Goal: Information Seeking & Learning: Learn about a topic

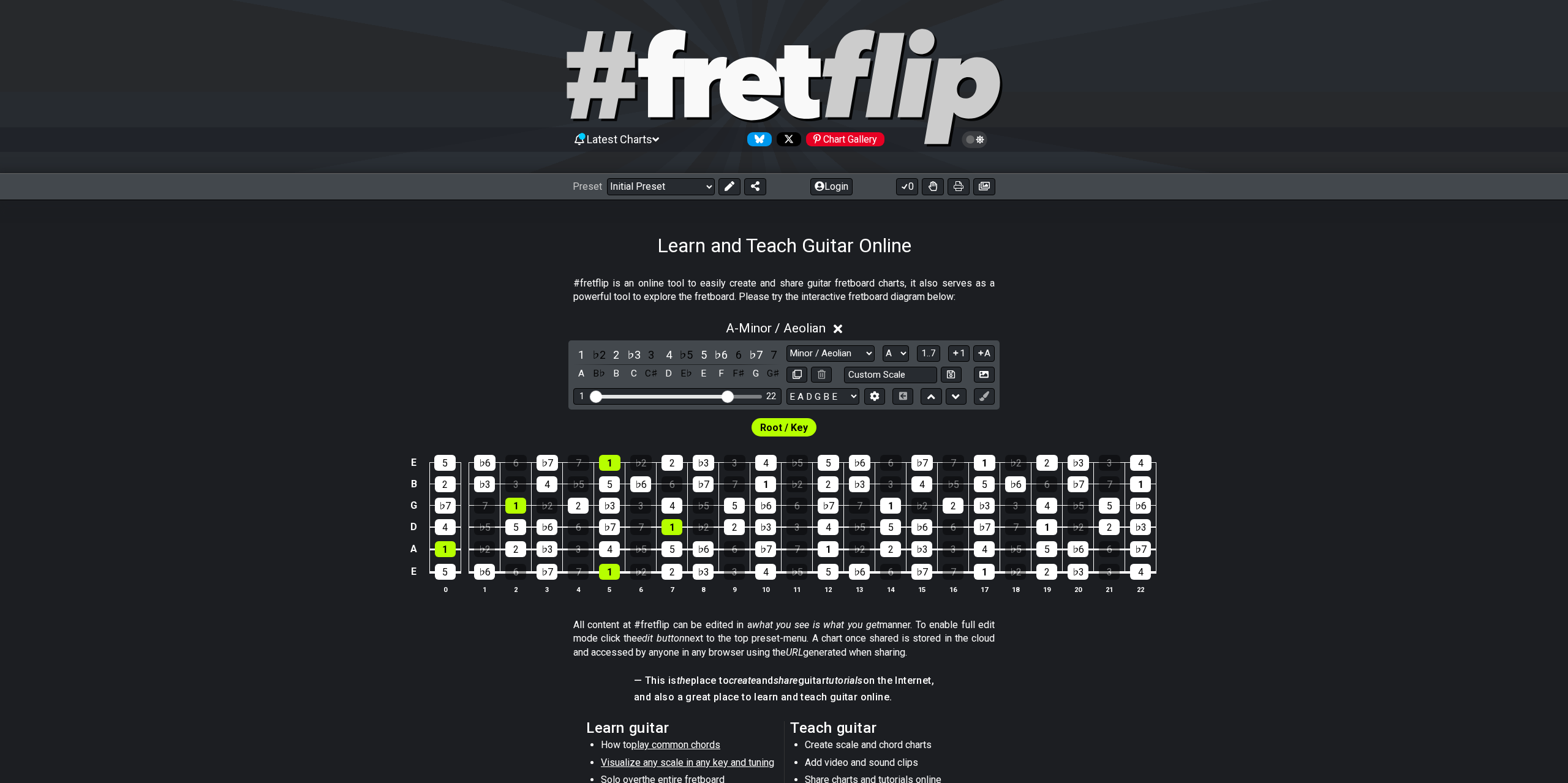
select select "Minor / Aeolian"
select select "A"
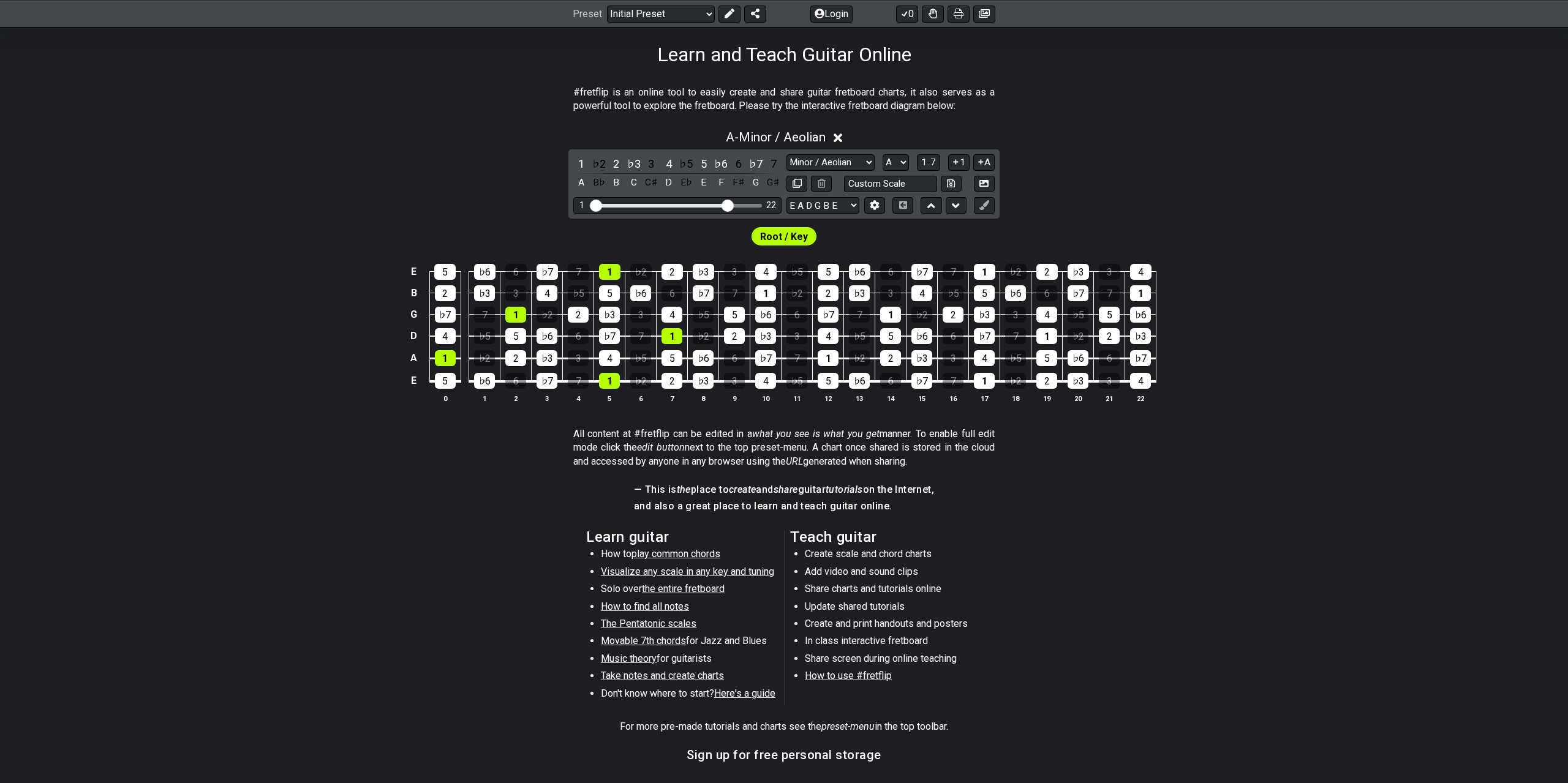
click at [667, 554] on span "play common chords" at bounding box center [676, 554] width 89 height 12
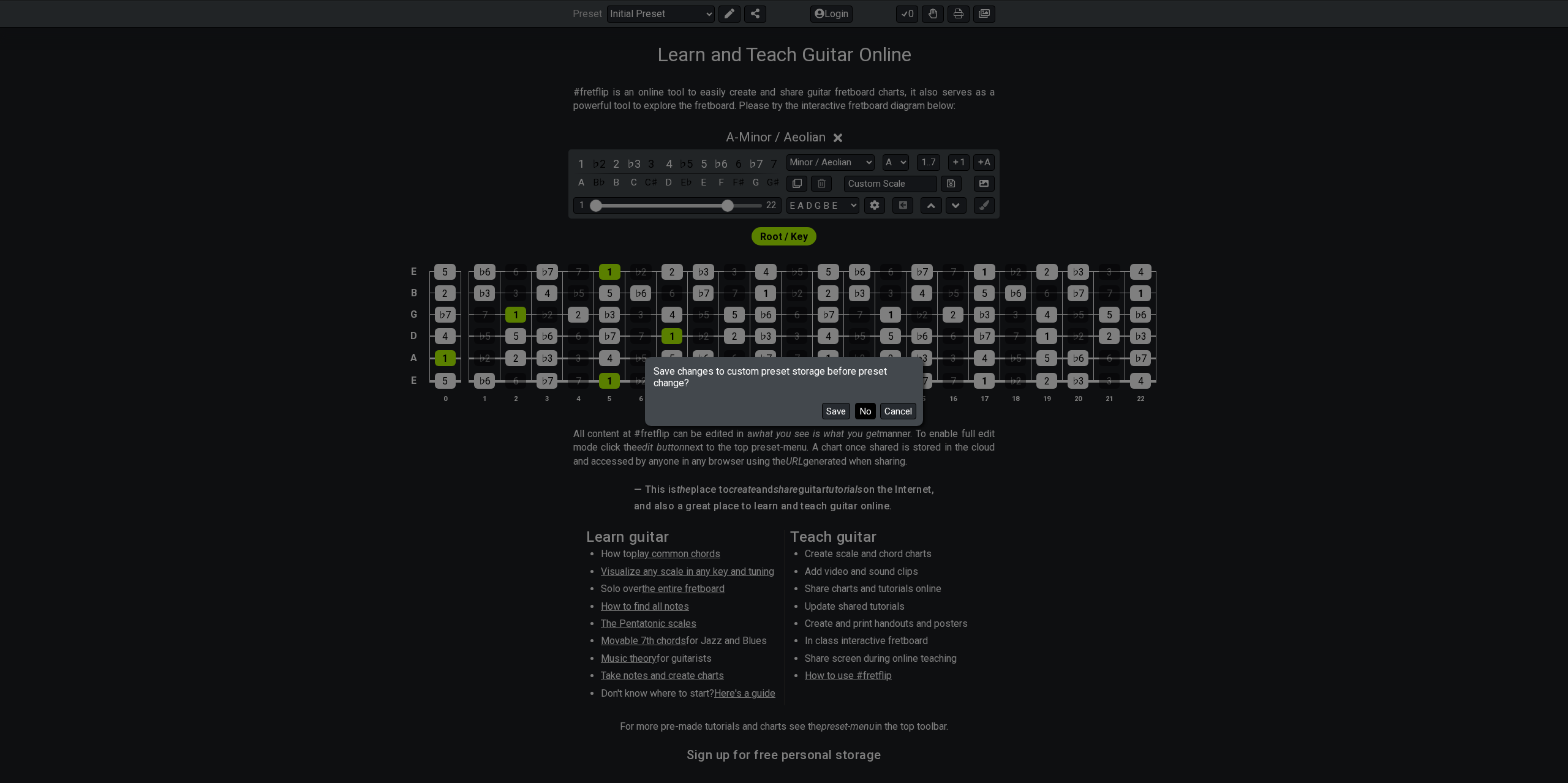
click at [865, 411] on button "No" at bounding box center [865, 411] width 21 height 16
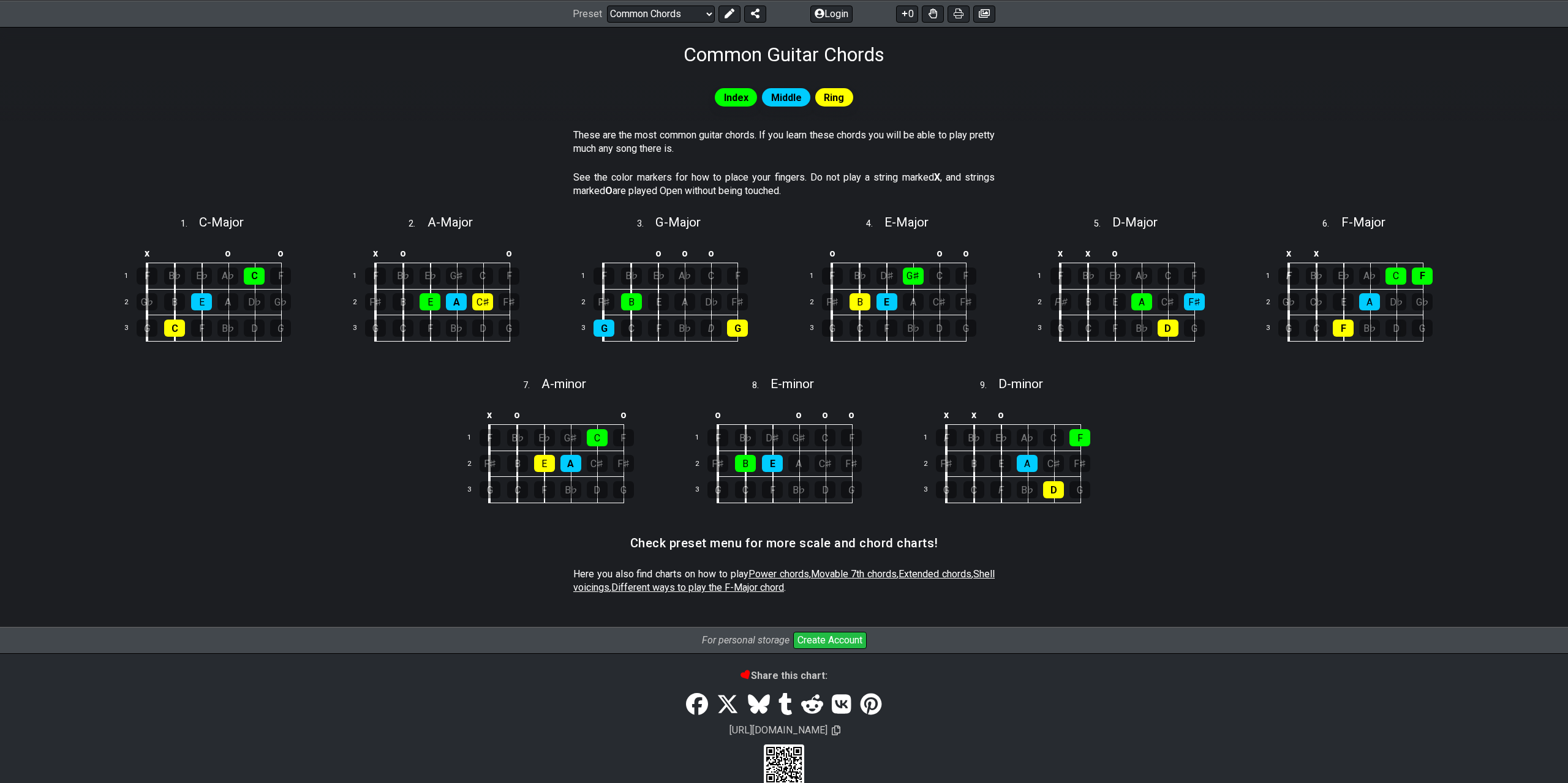
click at [771, 569] on span "Power chords" at bounding box center [778, 574] width 61 height 12
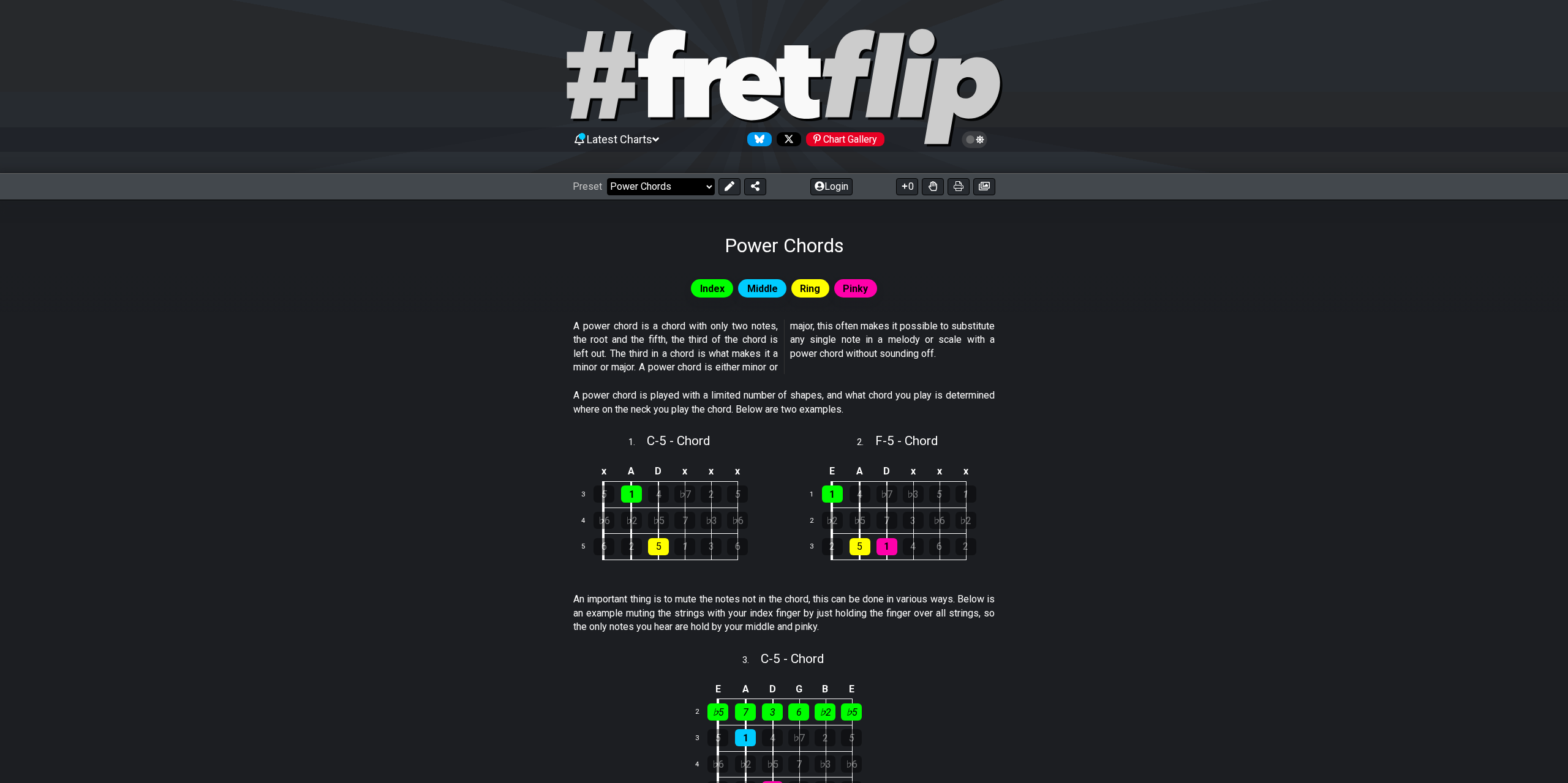
click at [607, 178] on select "Welcome to #fretflip! Initial Preset Custom Preset Minor Pentatonic Major Penta…" at bounding box center [661, 186] width 108 height 17
click option "Common Chords" at bounding box center [0, 0] width 0 height 0
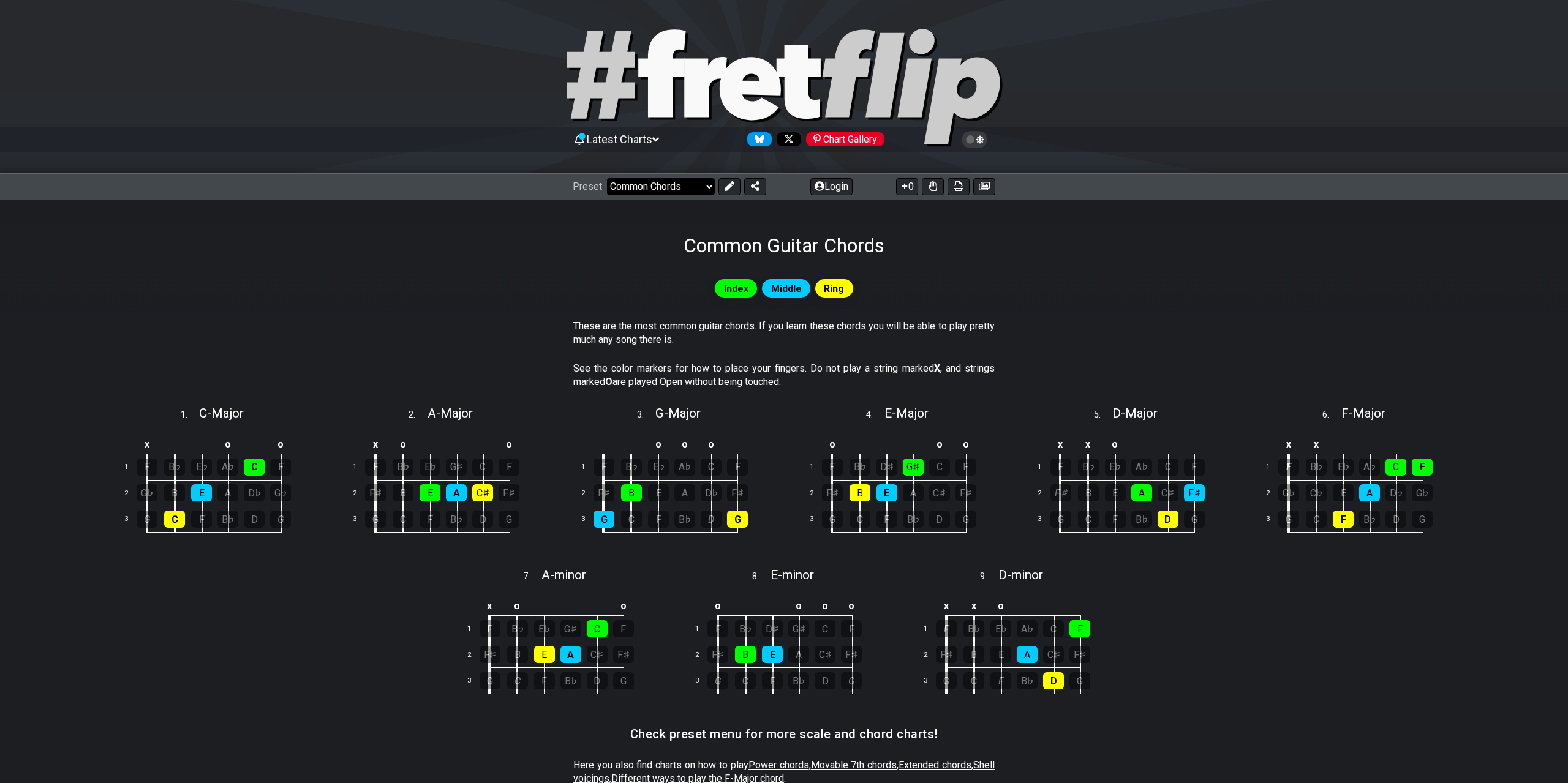
click at [607, 178] on select "Welcome to #fretflip! Initial Preset Custom Preset Minor Pentatonic Major Penta…" at bounding box center [661, 186] width 108 height 17
click option "7th Chords" at bounding box center [0, 0] width 0 height 0
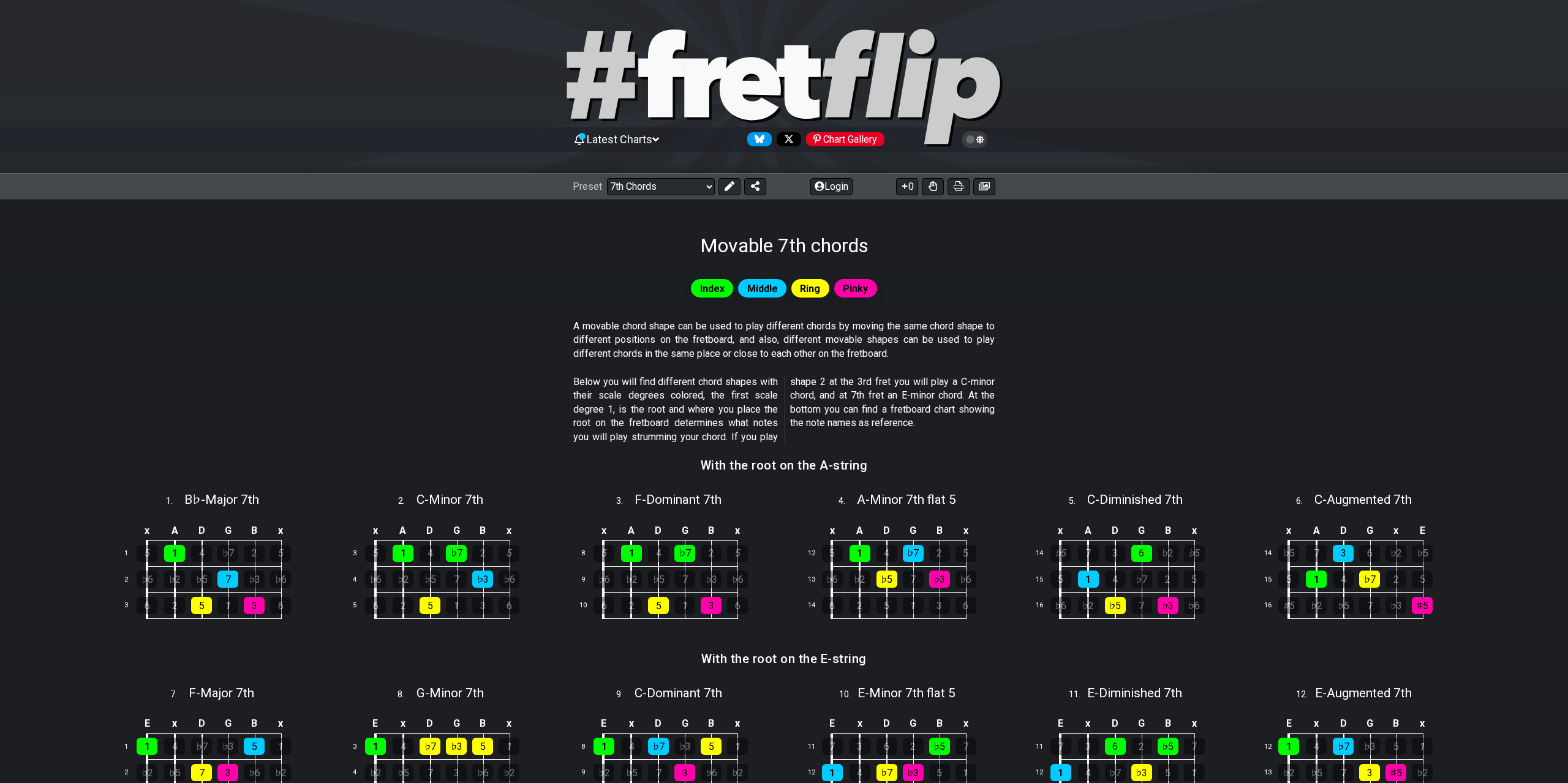
click at [630, 177] on div "Preset Welcome to #fretflip! Initial Preset Custom Preset Minor Pentatonic Majo…" at bounding box center [784, 187] width 1568 height 27
click at [607, 178] on select "Welcome to #fretflip! Initial Preset Custom Preset Minor Pentatonic Major Penta…" at bounding box center [661, 186] width 108 height 17
click option "Shell Voicings" at bounding box center [0, 0] width 0 height 0
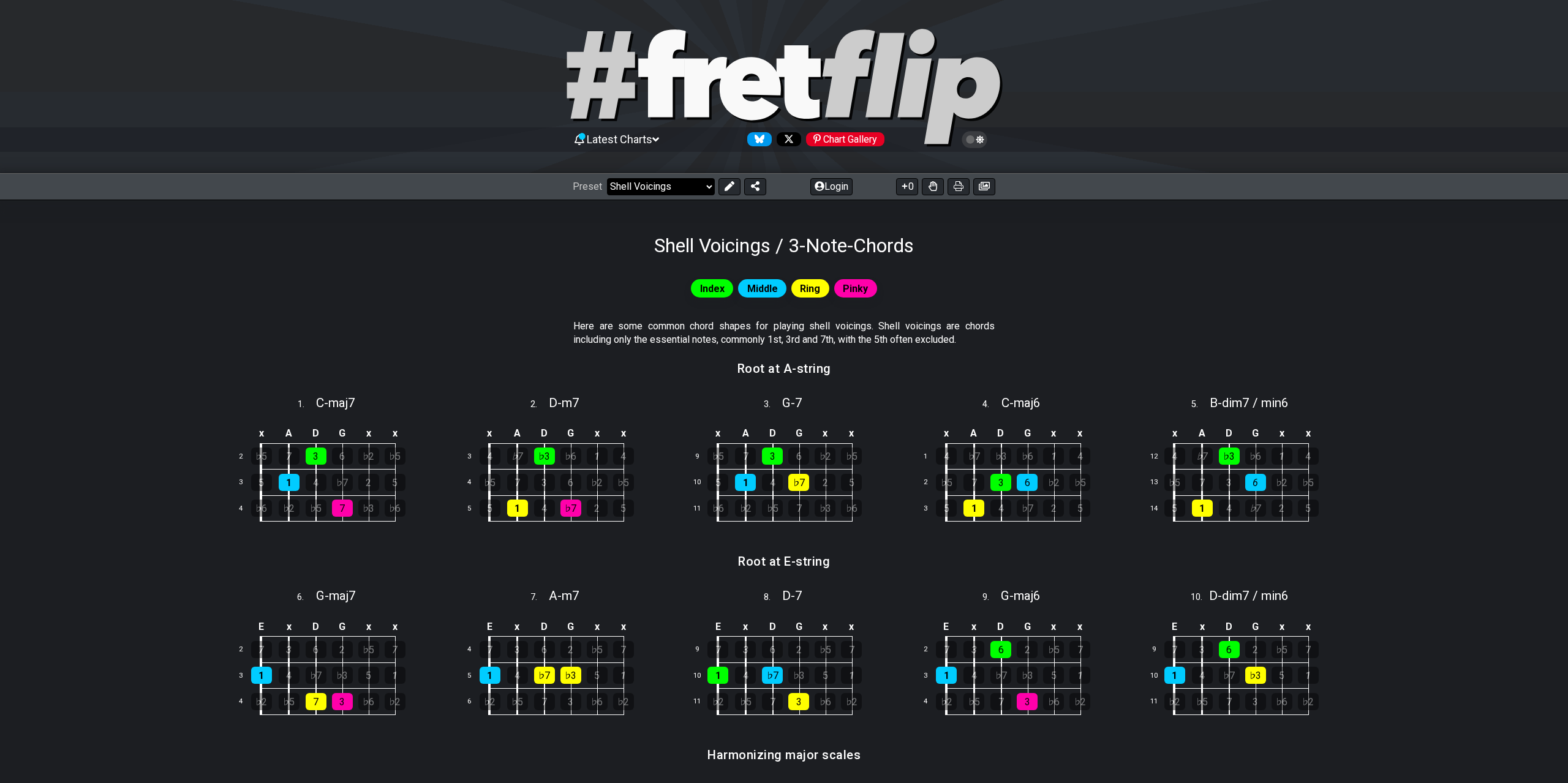
click at [607, 178] on select "Welcome to #fretflip! Initial Preset Custom Preset Minor Pentatonic Major Penta…" at bounding box center [661, 186] width 108 height 17
click option "The CAGED System" at bounding box center [0, 0] width 0 height 0
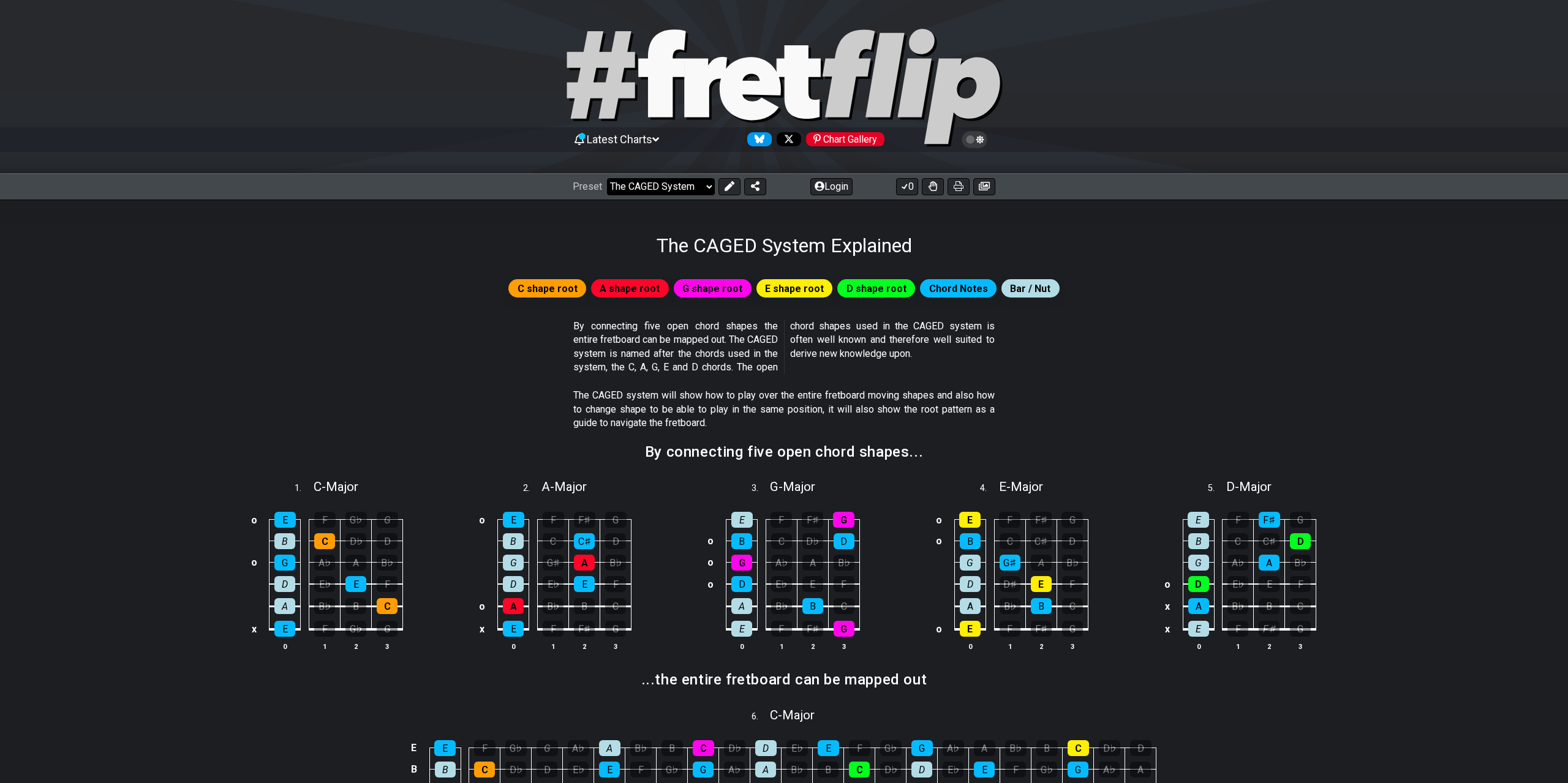
click at [607, 178] on select "Welcome to #fretflip! Initial Preset Custom Preset Minor Pentatonic Major Penta…" at bounding box center [661, 186] width 108 height 17
click option "1. Notes Explained" at bounding box center [0, 0] width 0 height 0
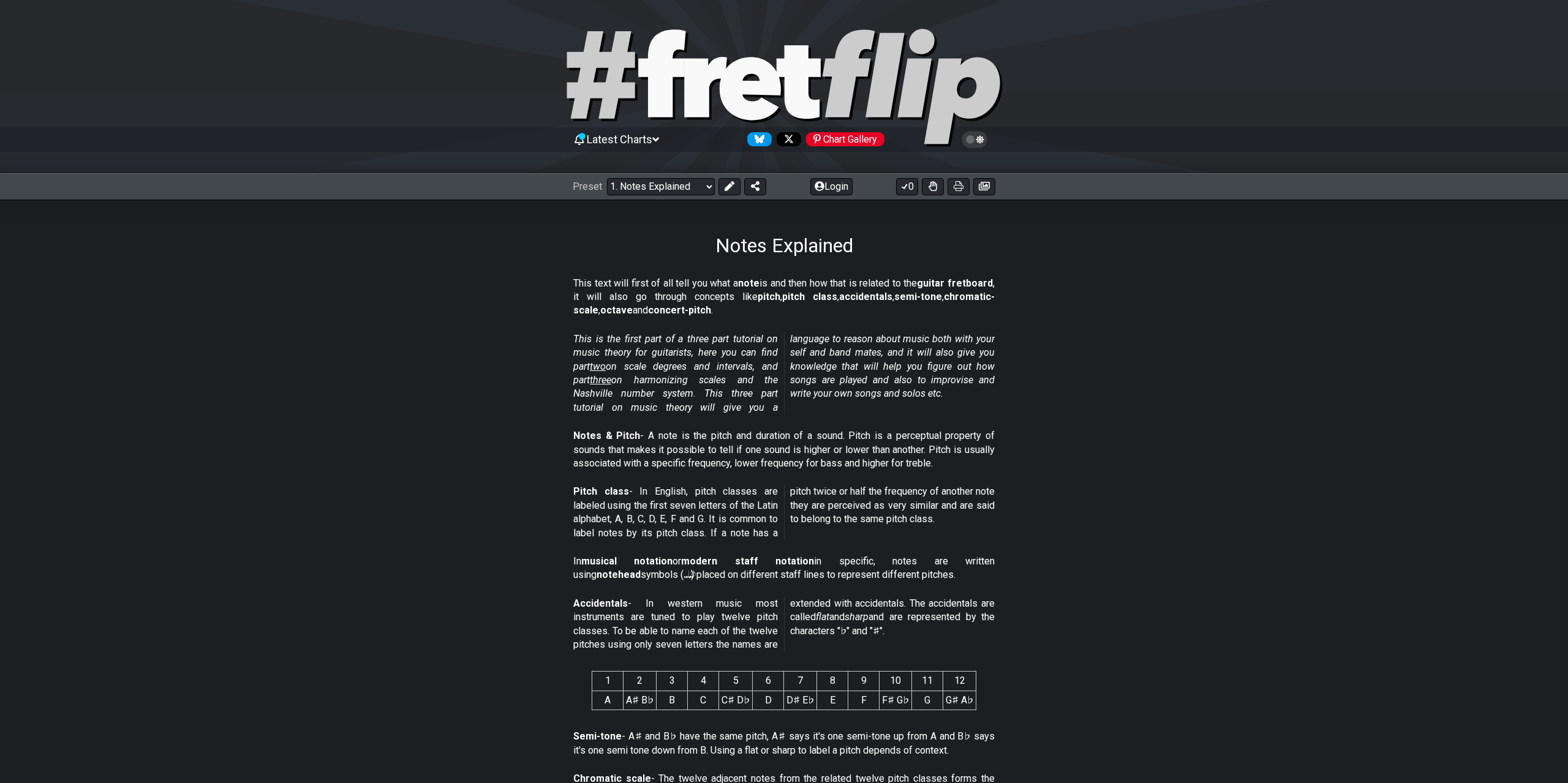
drag, startPoint x: 572, startPoint y: 602, endPoint x: 598, endPoint y: 392, distance: 211.6
click at [607, 178] on select "Welcome to #fretflip! Initial Preset Custom Preset Minor Pentatonic Major Penta…" at bounding box center [661, 186] width 108 height 17
click option "Common Chords" at bounding box center [0, 0] width 0 height 0
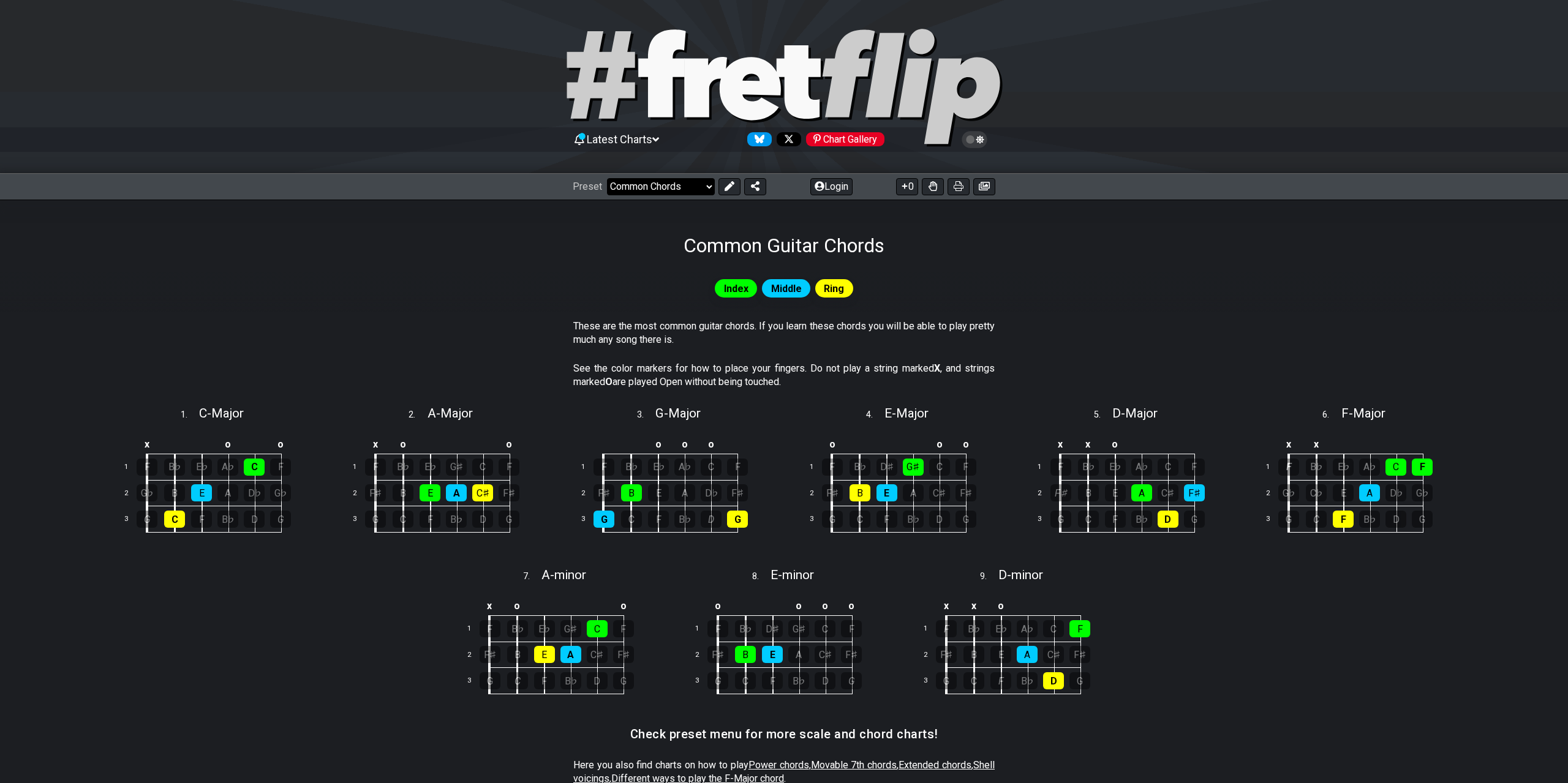
click at [607, 178] on select "Welcome to #fretflip! Initial Preset Custom Preset Minor Pentatonic Major Penta…" at bounding box center [661, 186] width 108 height 17
click option "7th Chords" at bounding box center [0, 0] width 0 height 0
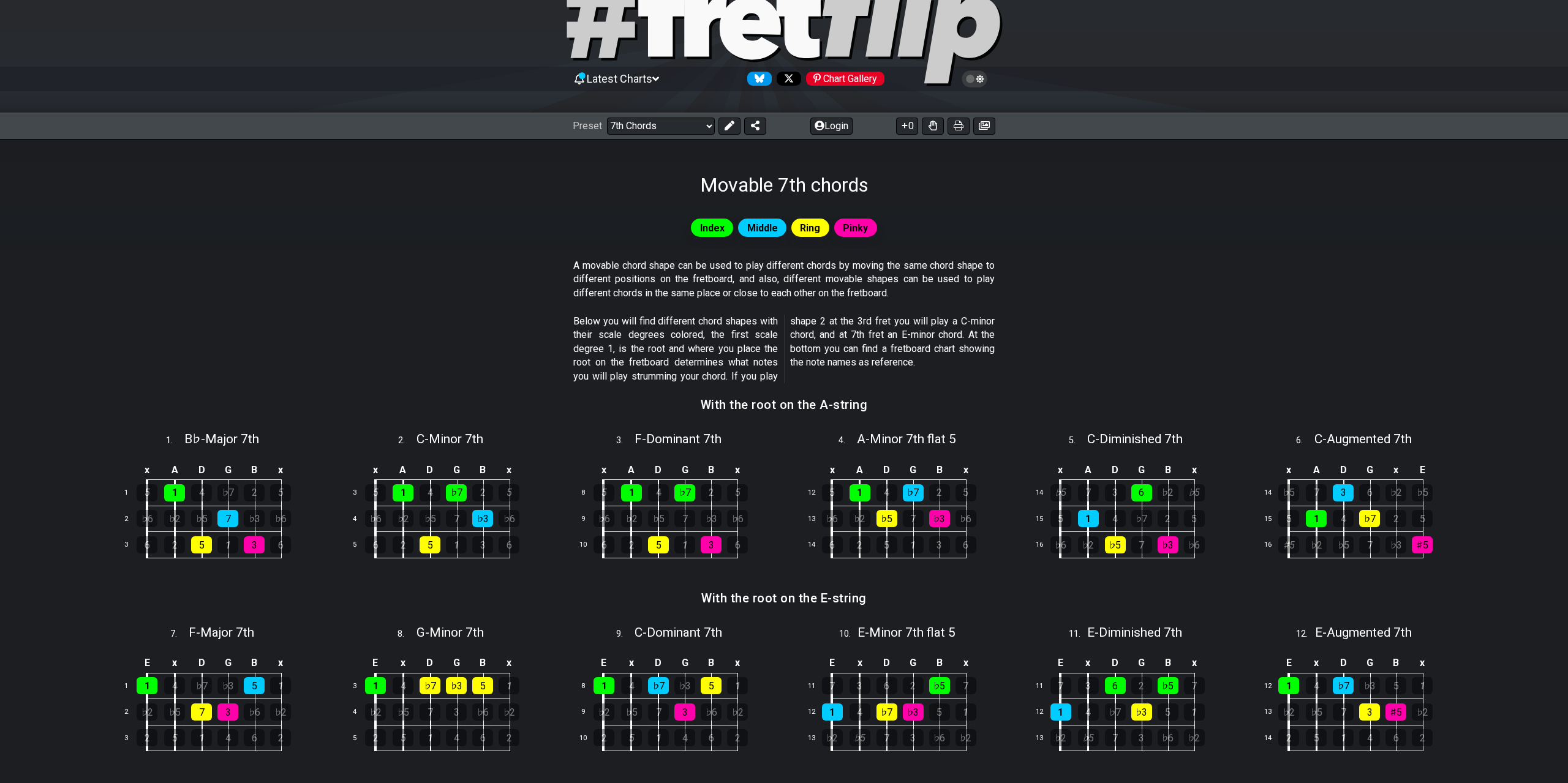
scroll to position [191, 0]
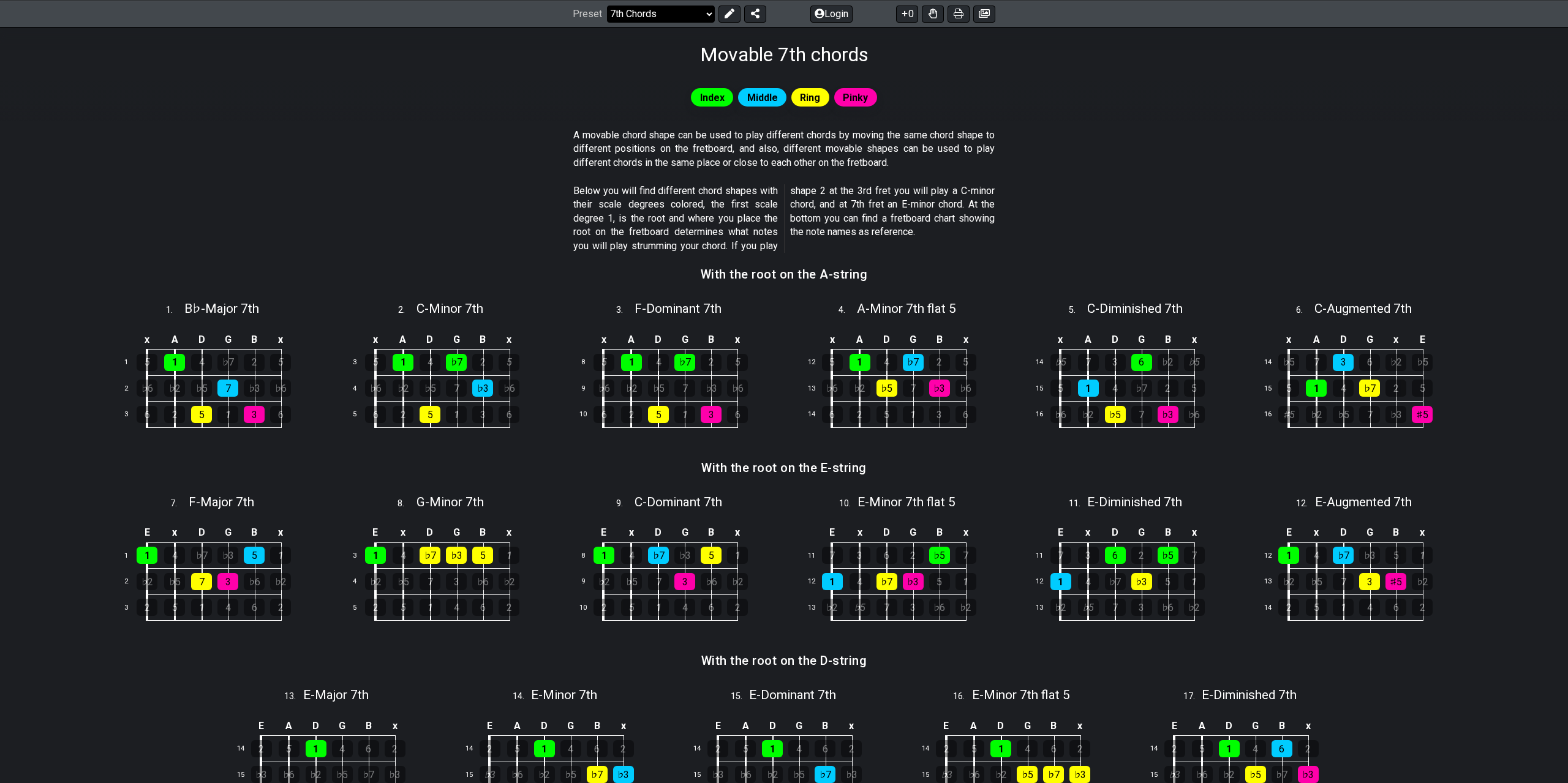
drag, startPoint x: 686, startPoint y: 31, endPoint x: 686, endPoint y: 18, distance: 13.0
click at [686, 18] on div "Latest Charts Chart Gallery The Internet Guitar fretboard tool - view and edit …" at bounding box center [784, 559] width 1568 height 1500
click at [607, 5] on select "Welcome to #fretflip! Initial Preset Custom Preset Minor Pentatonic Major Penta…" at bounding box center [661, 13] width 108 height 17
click option "3. Harmonizing Scales" at bounding box center [0, 0] width 0 height 0
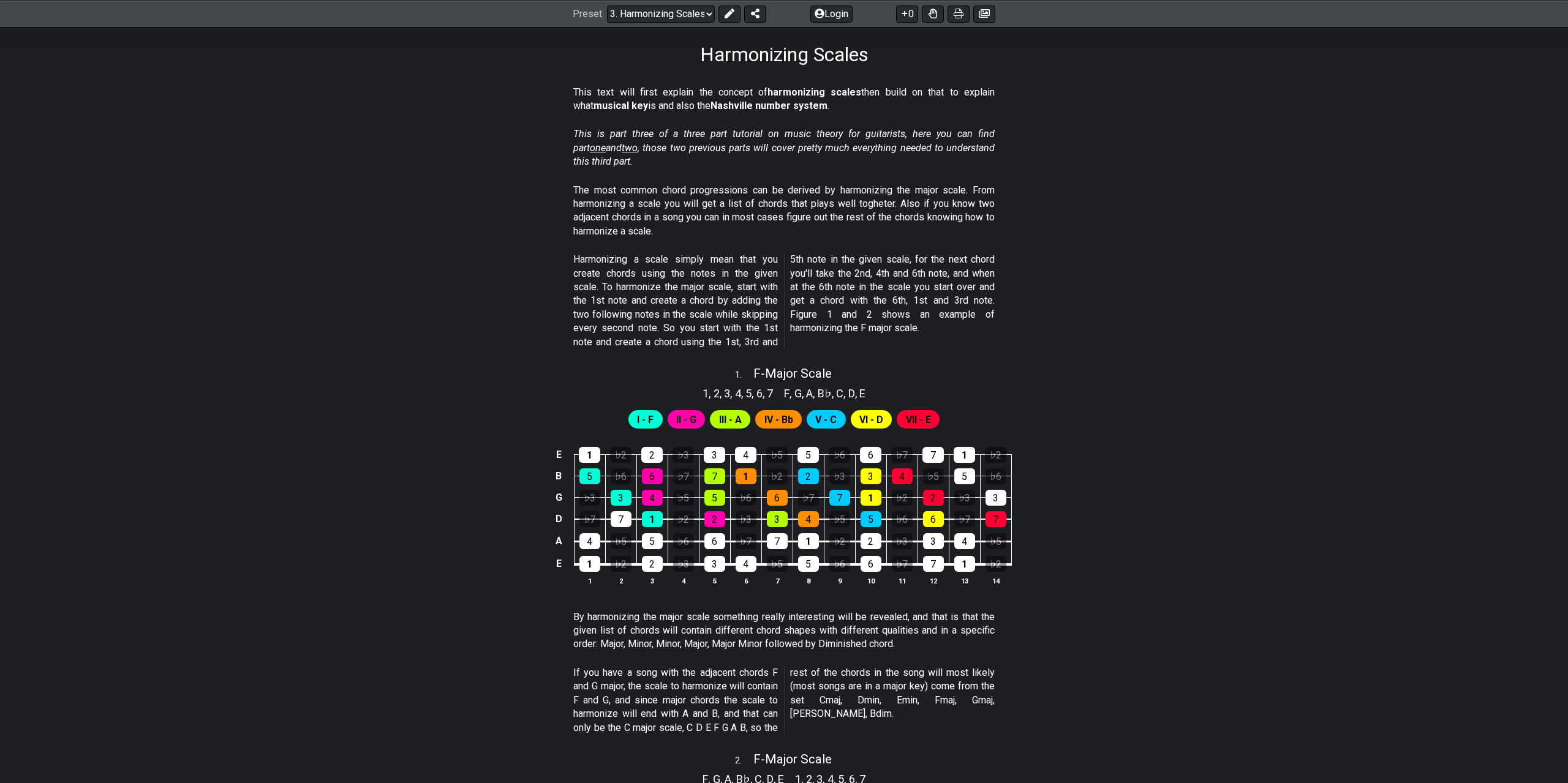
click at [678, 4] on div "Preset Welcome to #fretflip! Initial Preset Custom Preset Minor Pentatonic Majo…" at bounding box center [784, 13] width 1568 height 27
click at [675, 4] on div "Preset Welcome to #fretflip! Initial Preset Custom Preset Minor Pentatonic Majo…" at bounding box center [784, 13] width 1568 height 27
click at [607, 5] on select "Welcome to #fretflip! Initial Preset Custom Preset Minor Pentatonic Major Penta…" at bounding box center [661, 13] width 108 height 17
click option "Major Pentatonic" at bounding box center [0, 0] width 0 height 0
select select "/major-pentatonic"
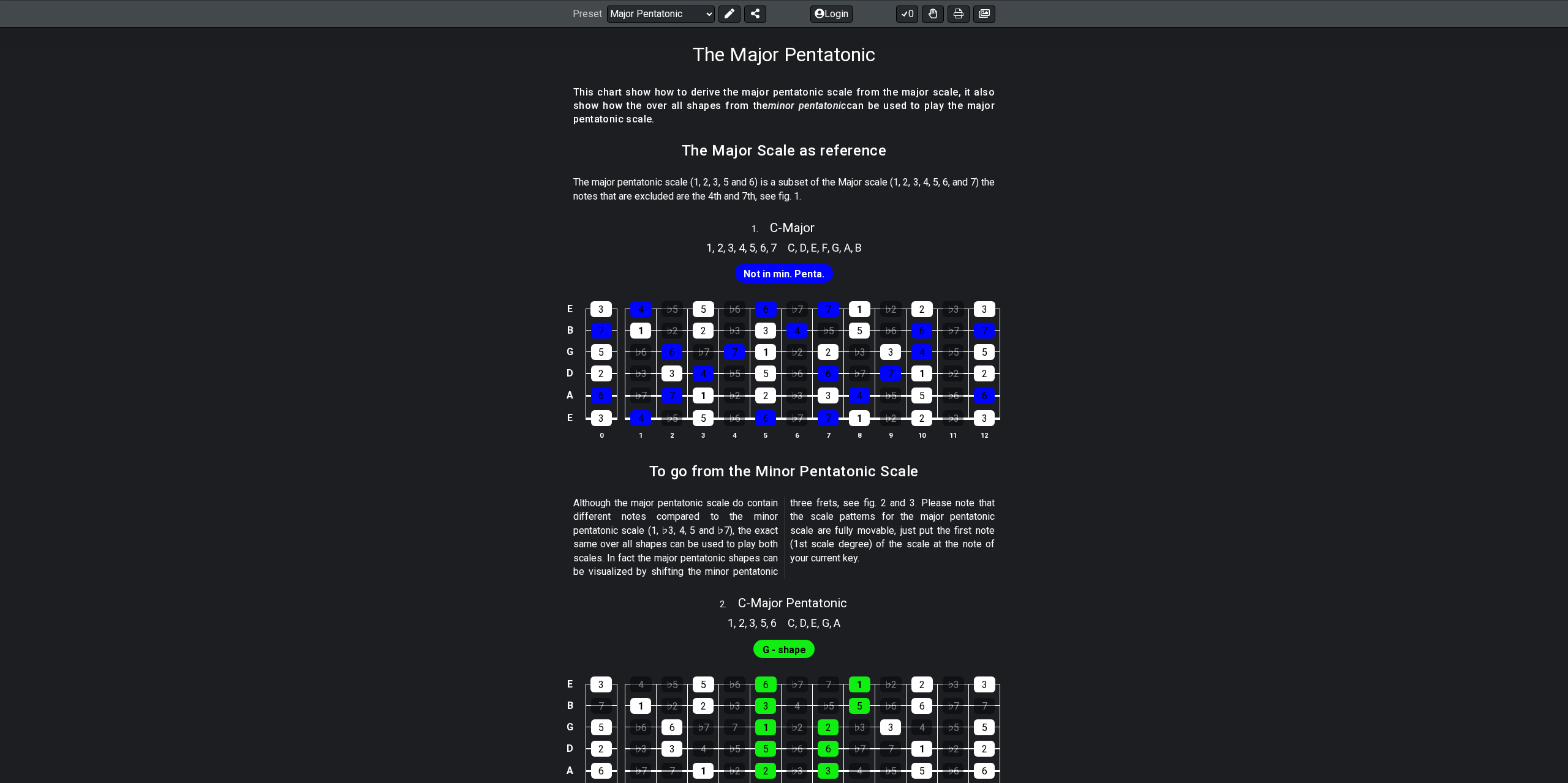
scroll to position [636, 0]
